Goal: Information Seeking & Learning: Learn about a topic

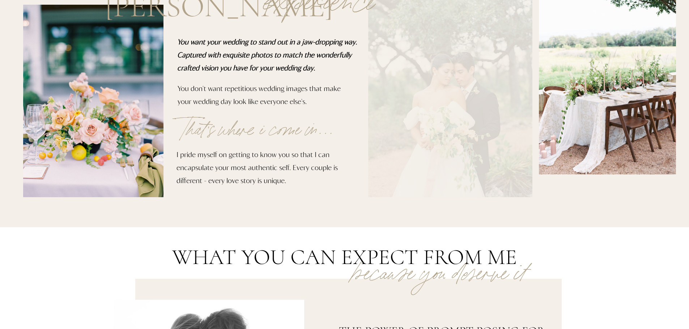
scroll to position [36, 0]
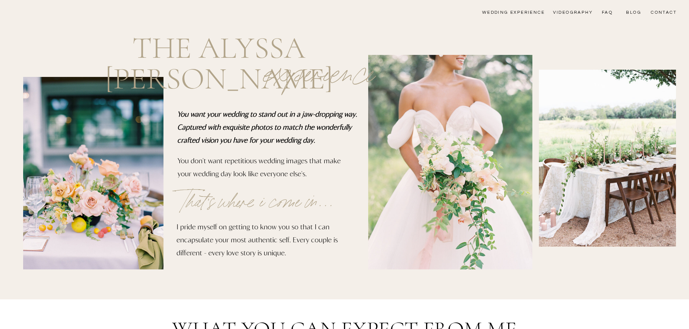
click at [516, 15] on nav "wedding experience" at bounding box center [508, 13] width 73 height 6
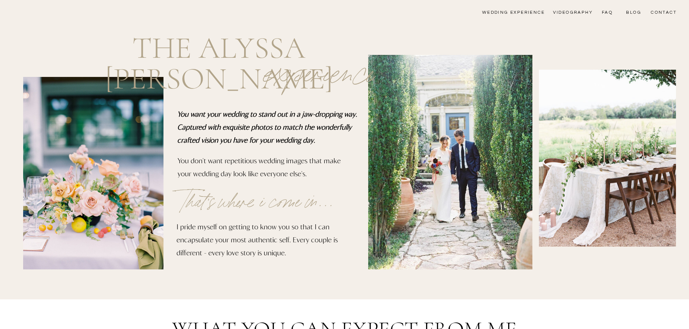
click at [503, 12] on nav "wedding experience" at bounding box center [508, 13] width 73 height 6
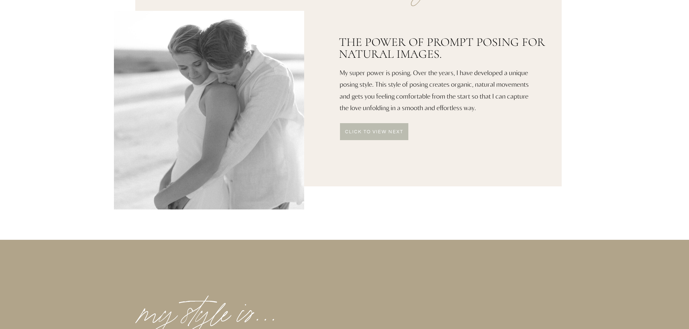
scroll to position [253, 0]
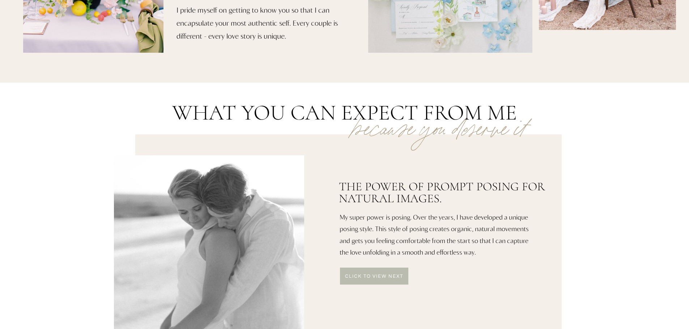
click at [382, 281] on div at bounding box center [374, 276] width 68 height 17
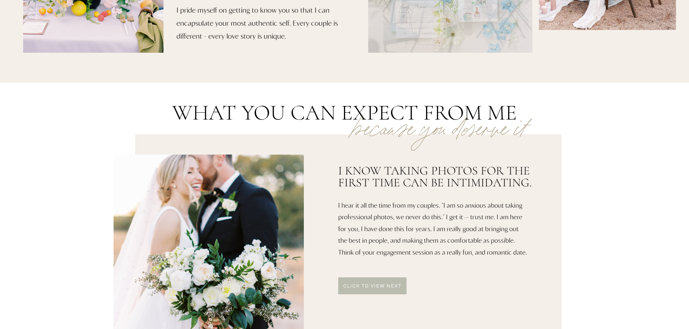
click at [385, 281] on div at bounding box center [372, 286] width 68 height 17
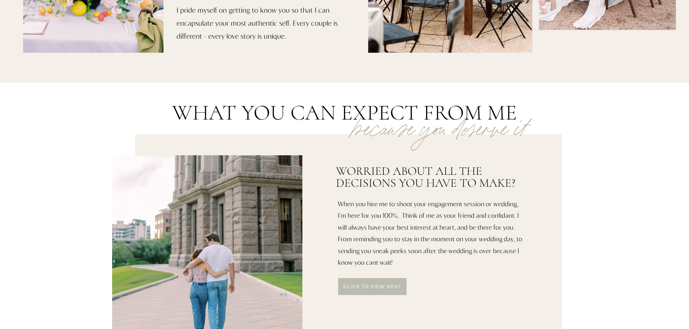
click at [387, 280] on div at bounding box center [372, 286] width 68 height 17
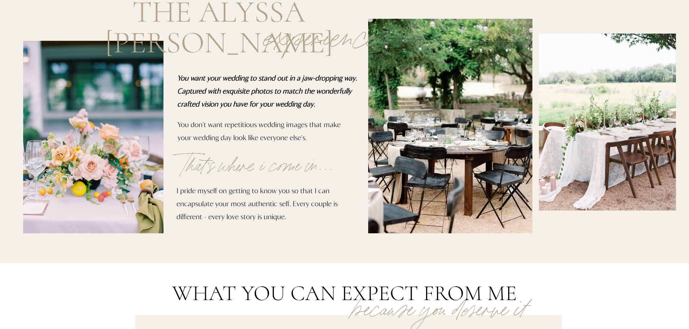
scroll to position [0, 0]
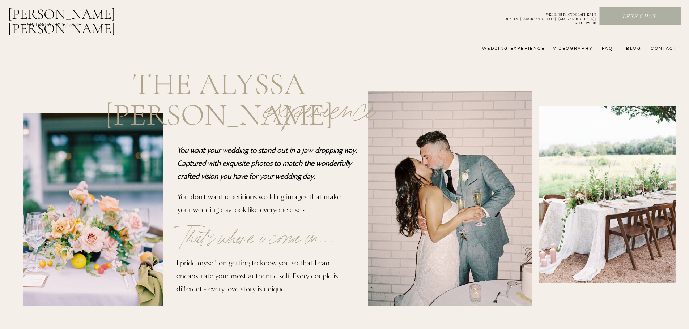
click at [518, 50] on nav "wedding experience" at bounding box center [508, 49] width 73 height 6
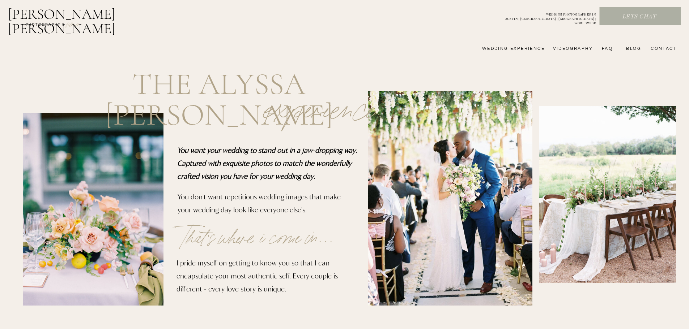
click at [574, 47] on nav "videography" at bounding box center [572, 49] width 42 height 6
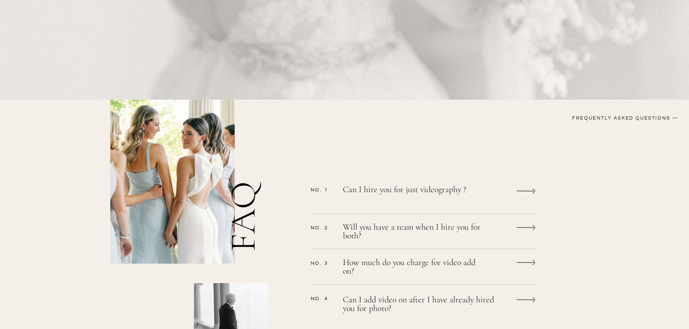
scroll to position [542, 0]
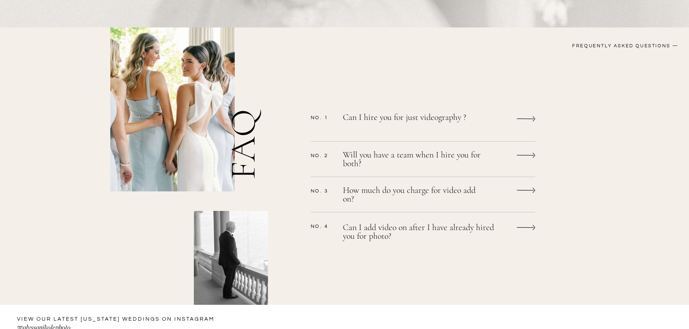
click at [518, 115] on icon at bounding box center [526, 119] width 18 height 14
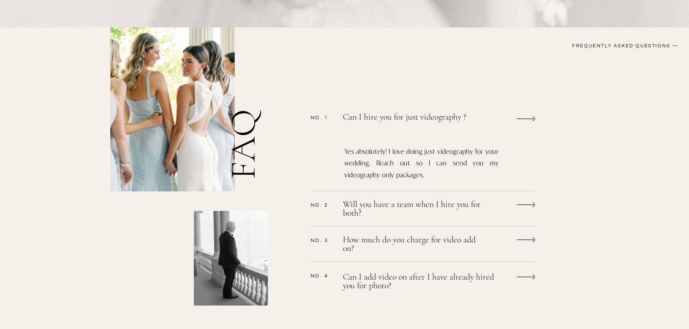
click at [518, 115] on icon at bounding box center [526, 119] width 18 height 14
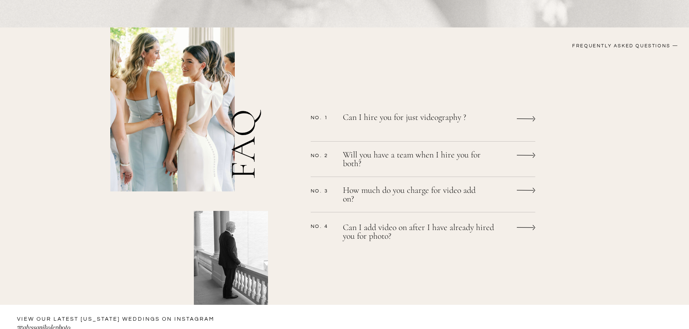
click at [518, 152] on icon at bounding box center [526, 156] width 18 height 14
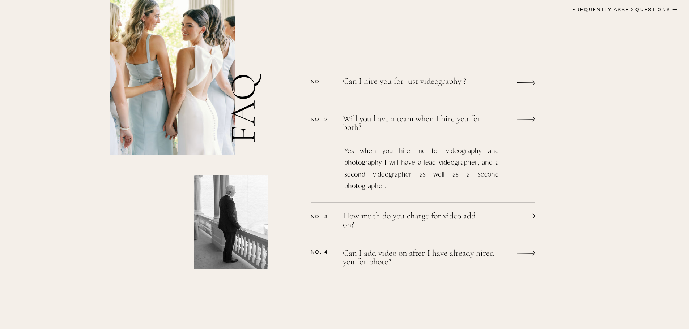
scroll to position [615, 0]
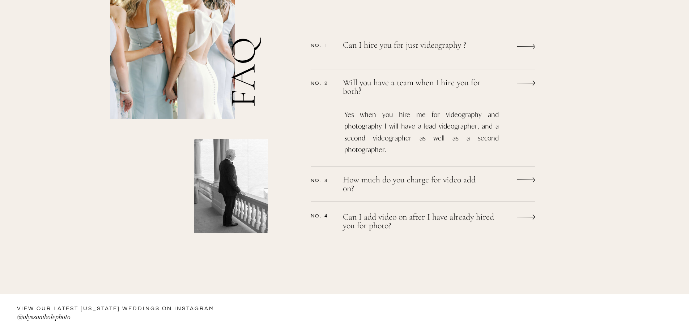
click at [529, 180] on icon at bounding box center [525, 180] width 17 height 1
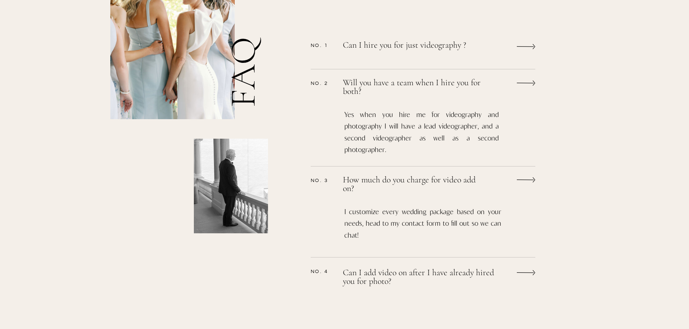
click at [529, 180] on icon at bounding box center [525, 180] width 17 height 1
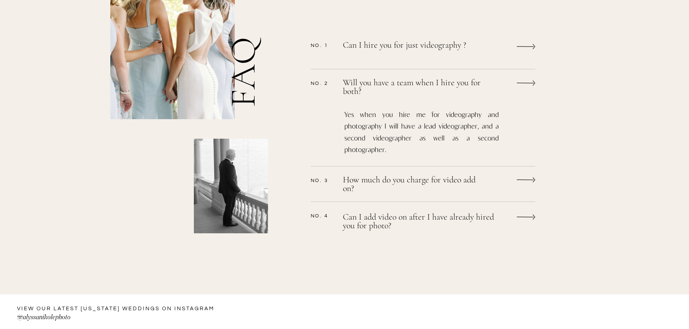
click at [525, 217] on icon at bounding box center [526, 217] width 18 height 14
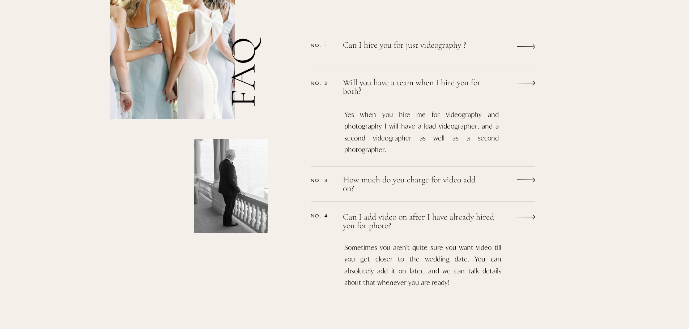
click at [526, 212] on icon at bounding box center [526, 217] width 18 height 14
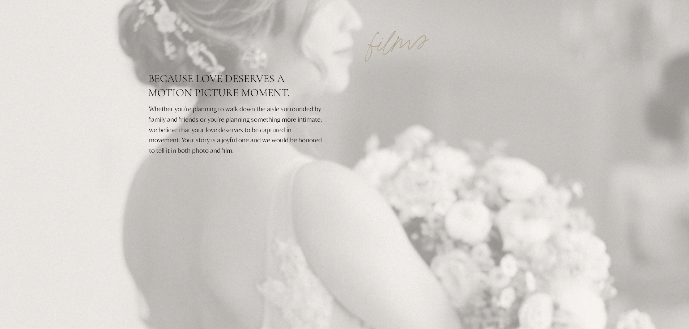
scroll to position [0, 0]
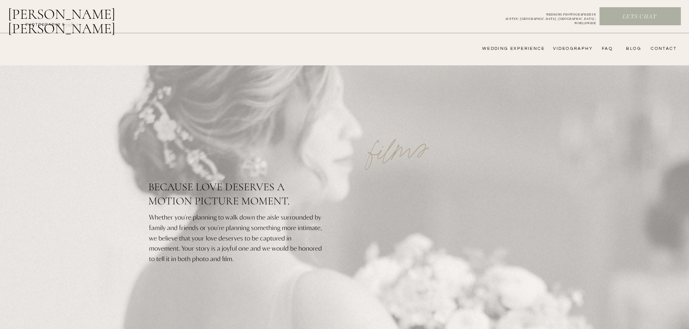
click at [531, 50] on nav "wedding experience" at bounding box center [508, 49] width 73 height 6
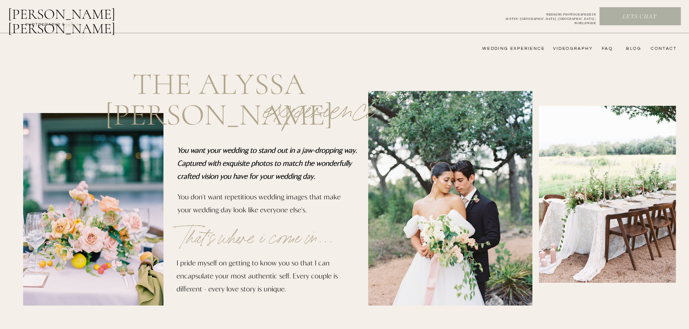
click at [608, 47] on nav "FAQ" at bounding box center [605, 49] width 14 height 6
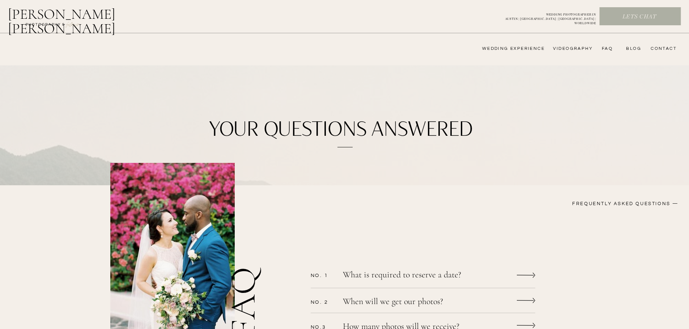
scroll to position [108, 0]
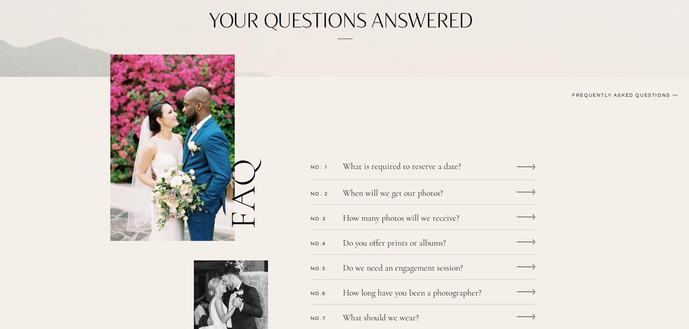
click at [524, 165] on icon at bounding box center [526, 167] width 18 height 14
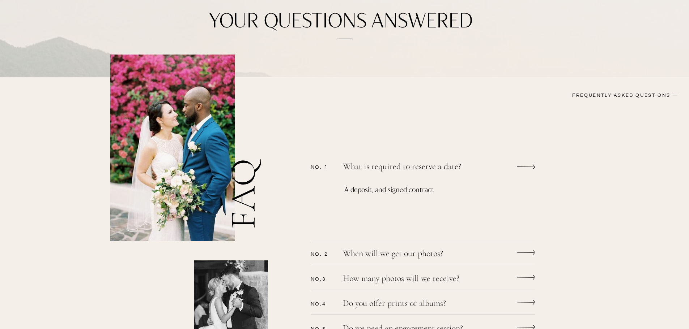
click at [524, 165] on icon at bounding box center [526, 167] width 18 height 14
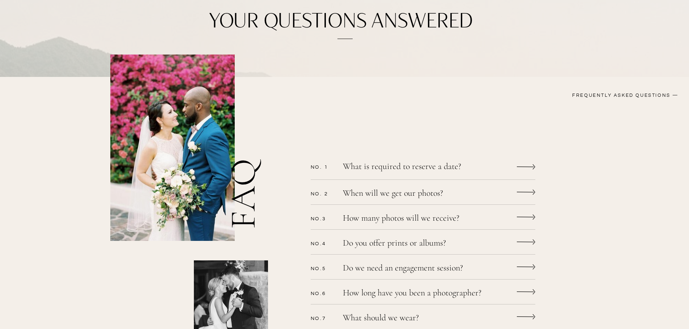
click at [524, 193] on icon at bounding box center [526, 193] width 18 height 14
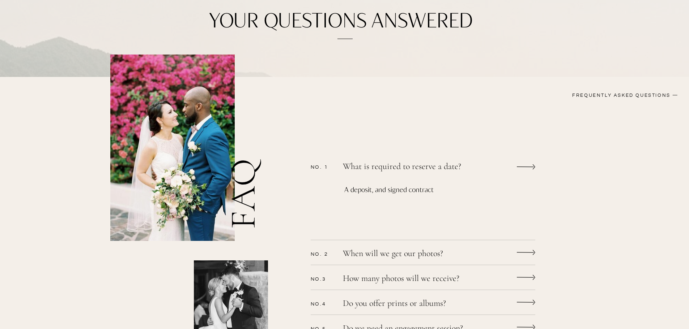
click at [530, 167] on icon at bounding box center [525, 167] width 17 height 1
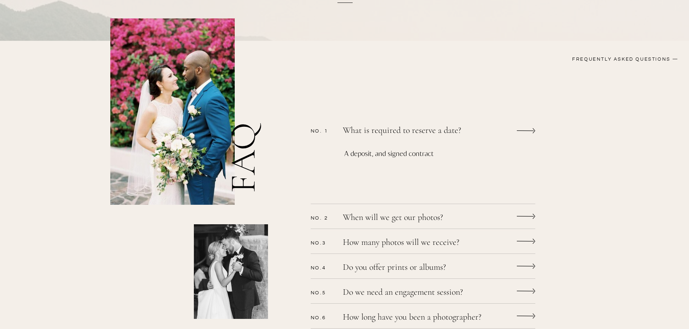
scroll to position [217, 0]
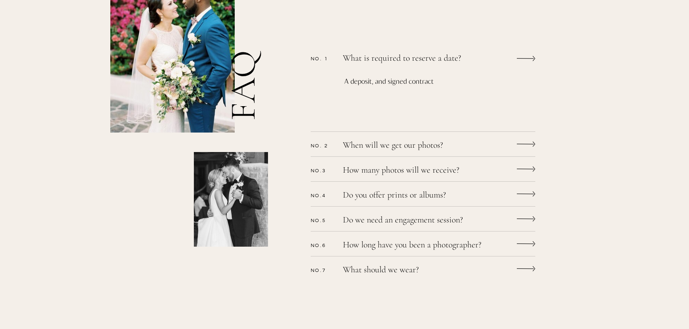
click at [525, 141] on icon at bounding box center [526, 144] width 18 height 14
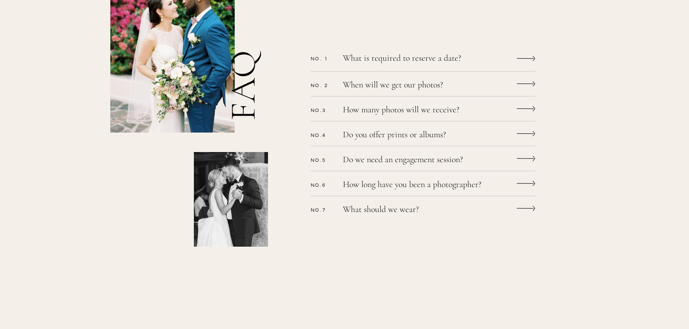
click at [528, 87] on icon at bounding box center [526, 84] width 18 height 14
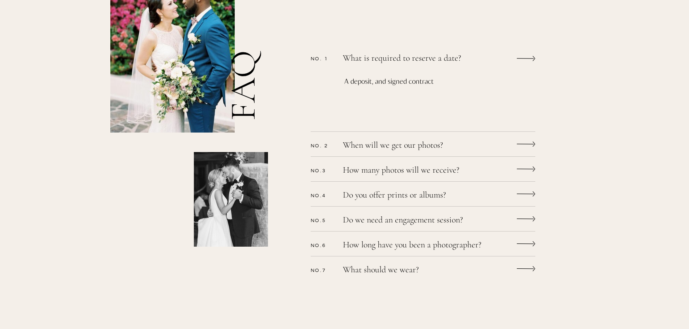
click at [535, 145] on div "CONTACT bLog FAQ videography wedding experience [PERSON_NAME] [PERSON_NAME] Let…" at bounding box center [344, 234] width 689 height 903
click at [527, 141] on icon at bounding box center [526, 144] width 18 height 14
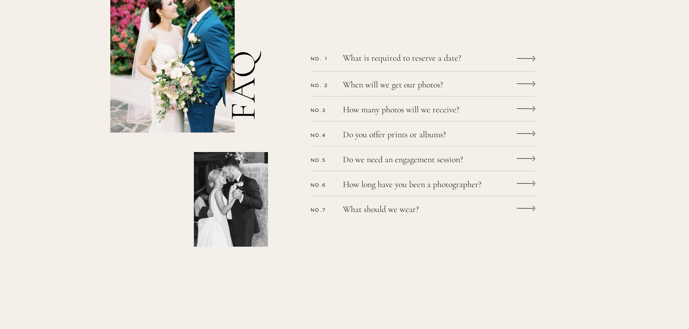
click at [521, 81] on icon at bounding box center [526, 84] width 18 height 14
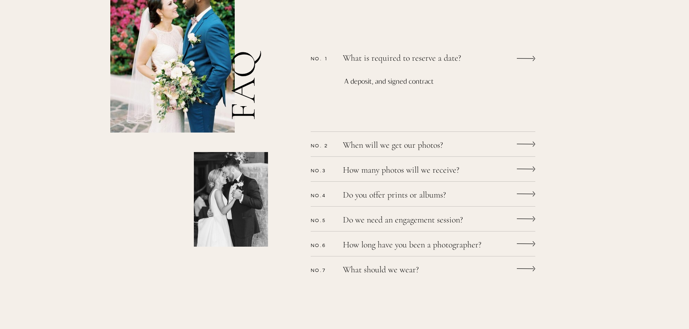
click at [385, 142] on p "When will we get our photos?" at bounding box center [413, 146] width 141 height 10
click at [372, 167] on p "How many photos will we receive?" at bounding box center [413, 171] width 141 height 10
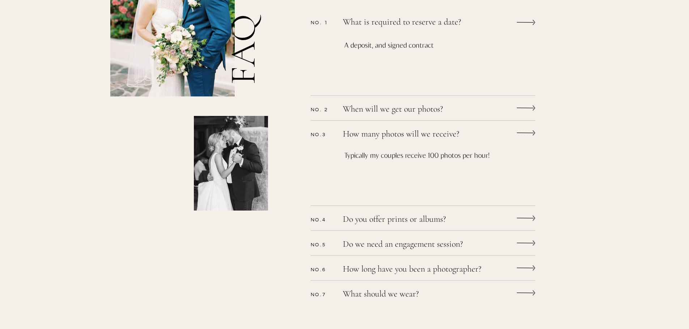
scroll to position [289, 0]
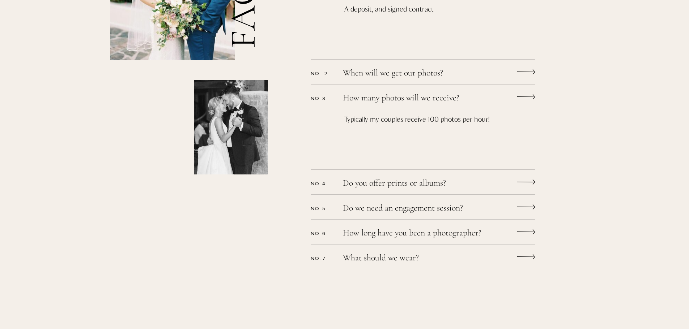
drag, startPoint x: 421, startPoint y: 182, endPoint x: 422, endPoint y: 178, distance: 4.0
click at [422, 181] on p "Do you offer prints or albums?" at bounding box center [413, 184] width 141 height 10
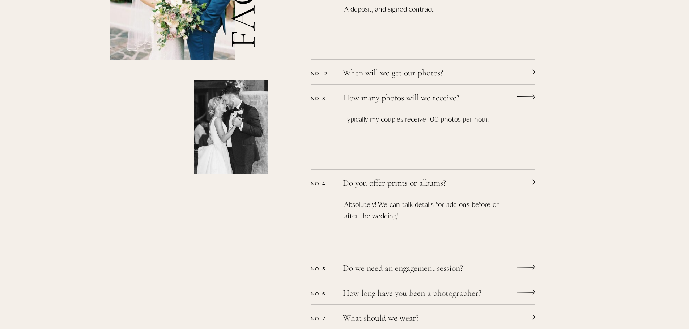
scroll to position [325, 0]
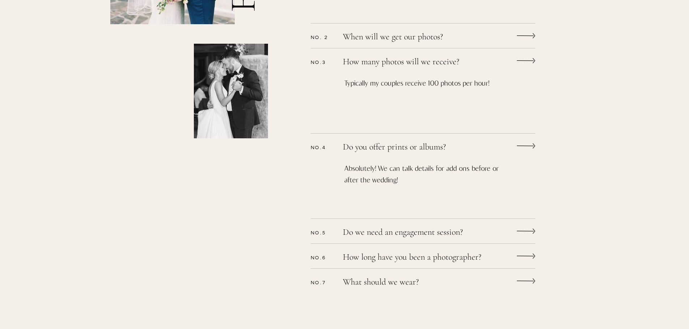
click at [443, 232] on p "Do we need an engagement session?" at bounding box center [413, 233] width 141 height 10
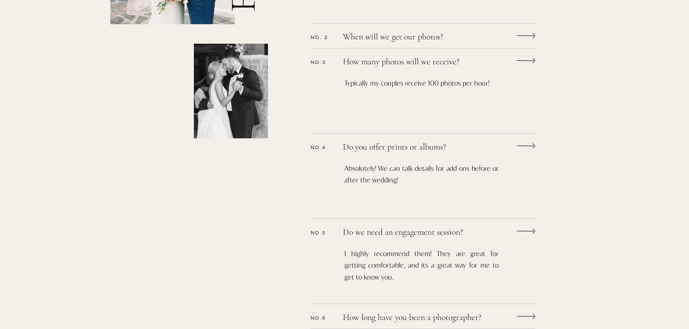
scroll to position [398, 0]
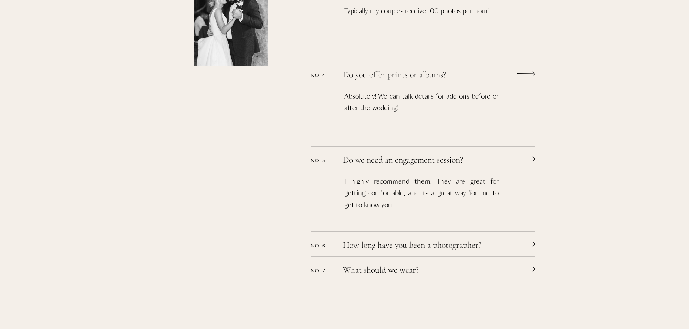
drag, startPoint x: 368, startPoint y: 273, endPoint x: 375, endPoint y: 274, distance: 7.4
click at [369, 273] on p "What should we wear?" at bounding box center [413, 271] width 141 height 10
click at [431, 291] on p "Check out this article! I got you covered!" at bounding box center [421, 312] width 154 height 52
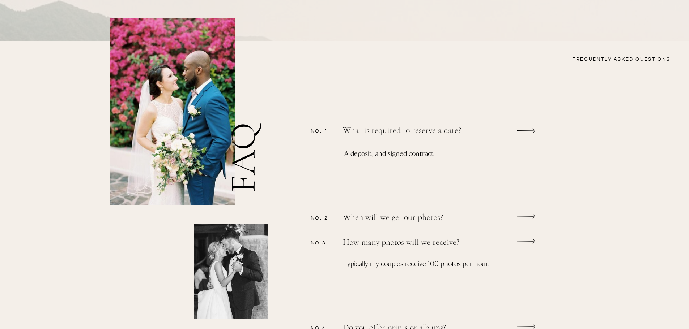
scroll to position [36, 0]
